Goal: Task Accomplishment & Management: Use online tool/utility

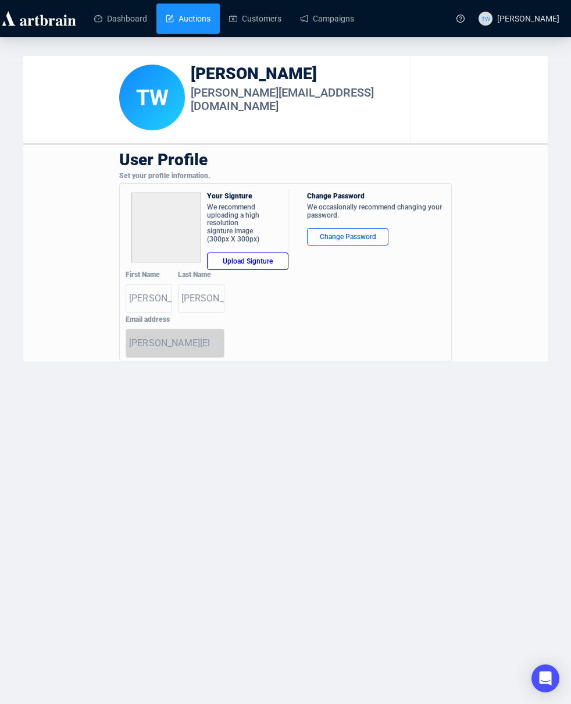
click at [196, 24] on link "Auctions" at bounding box center [188, 18] width 45 height 30
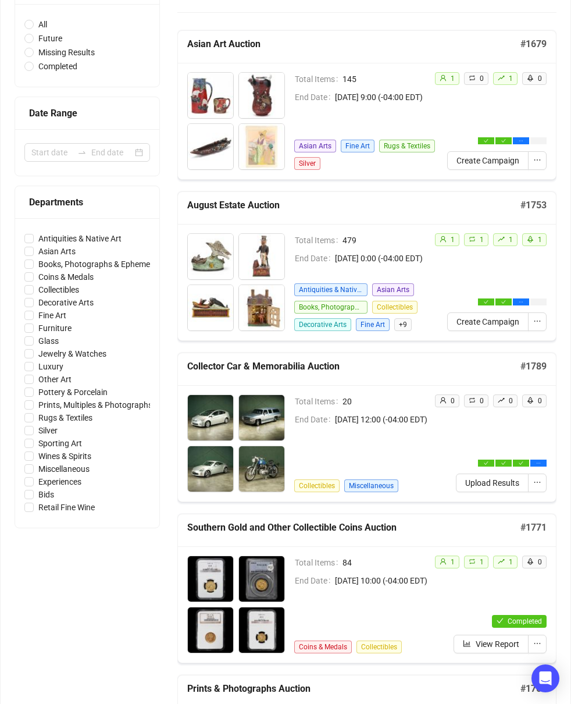
scroll to position [159, 0]
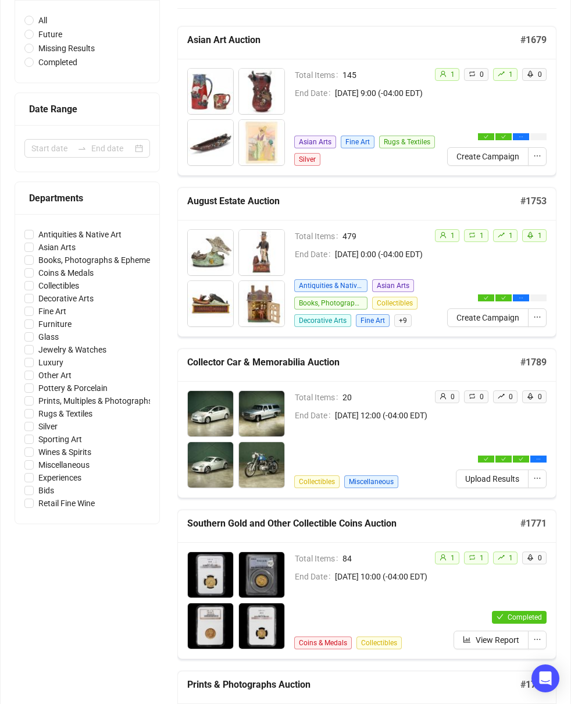
click at [479, 479] on span "Upload Results" at bounding box center [492, 478] width 54 height 13
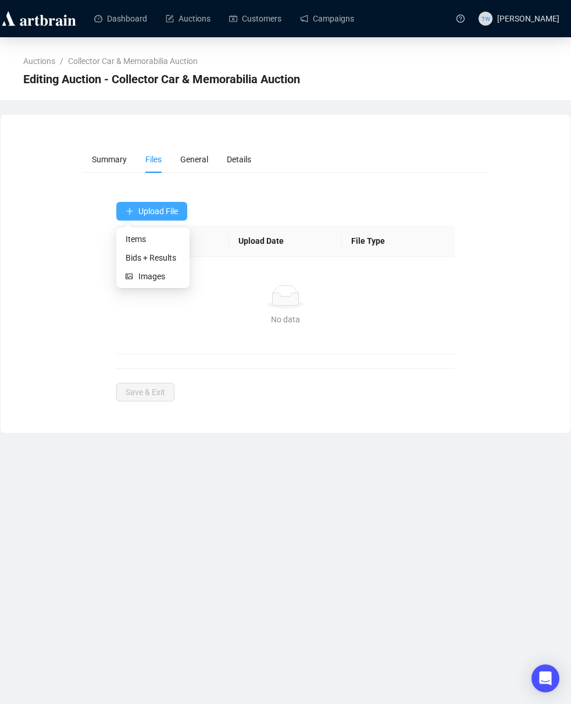
click at [178, 211] on span "Upload File" at bounding box center [158, 210] width 40 height 9
click at [164, 259] on span "Bids + Results" at bounding box center [153, 257] width 55 height 13
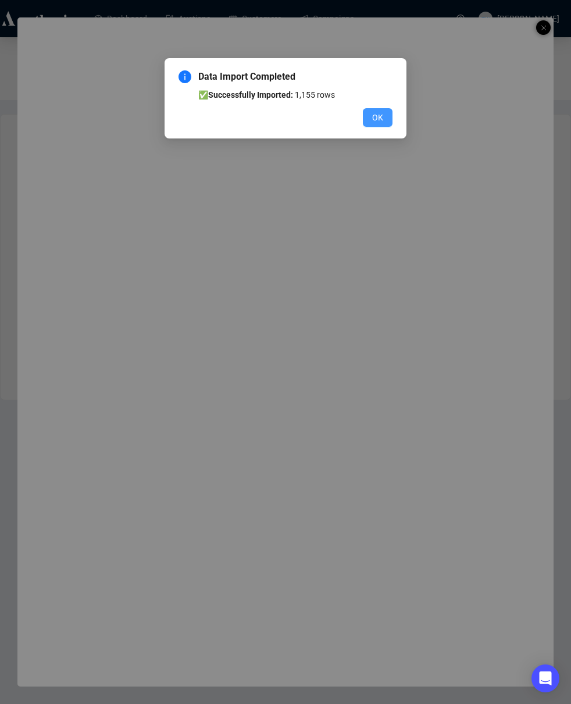
click at [380, 116] on span "OK" at bounding box center [377, 117] width 11 height 13
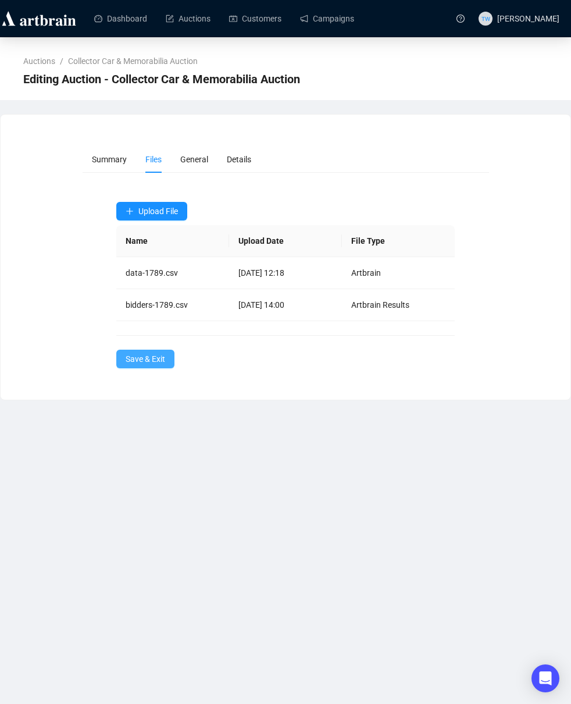
click at [118, 358] on button "Save & Exit" at bounding box center [145, 358] width 58 height 19
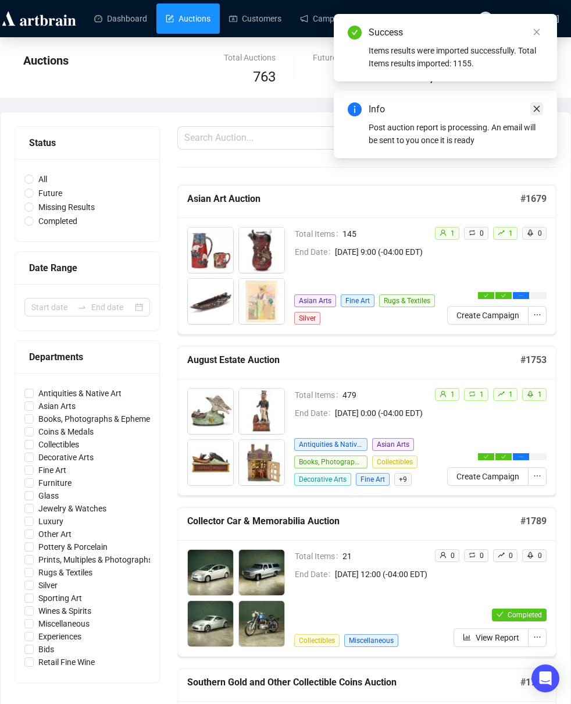
click at [537, 107] on icon "close" at bounding box center [537, 109] width 8 height 8
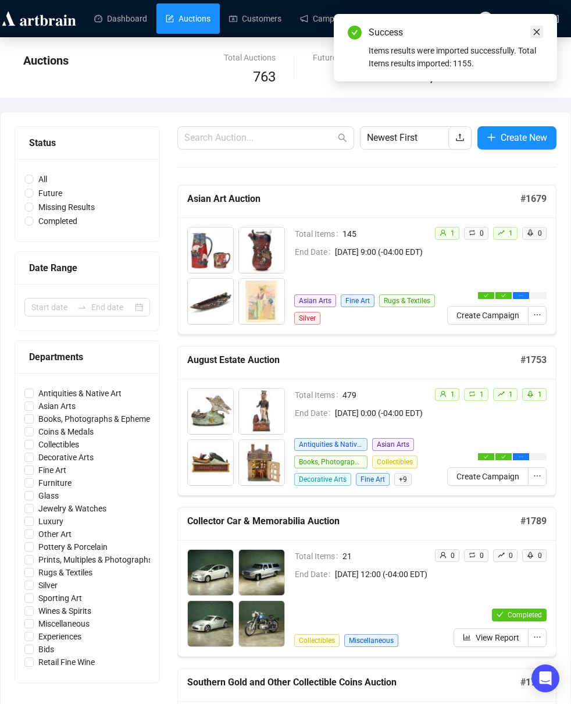
click at [538, 31] on icon "close" at bounding box center [537, 32] width 8 height 8
